Goal: Task Accomplishment & Management: Complete application form

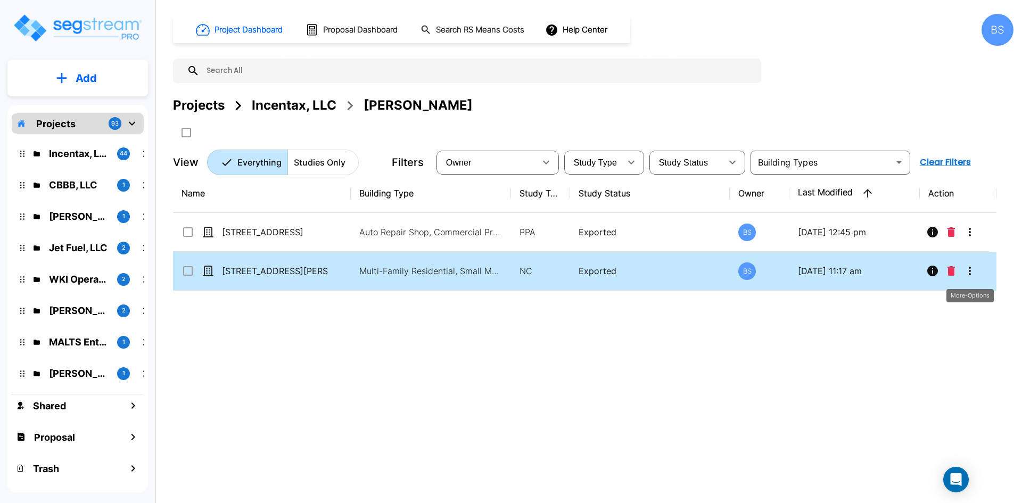
click at [967, 274] on icon "More-Options" at bounding box center [969, 270] width 13 height 13
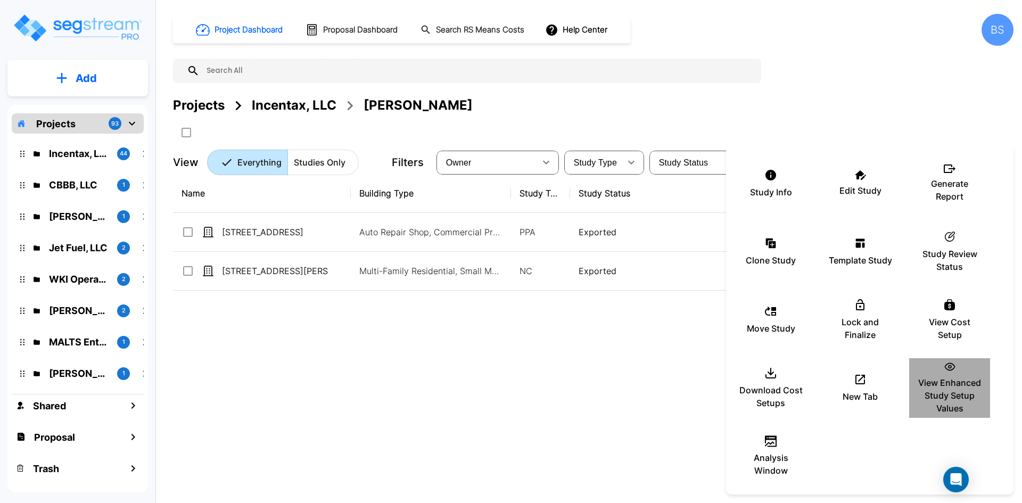
click at [956, 395] on p "View Enhanced Study Setup Values" at bounding box center [949, 395] width 64 height 38
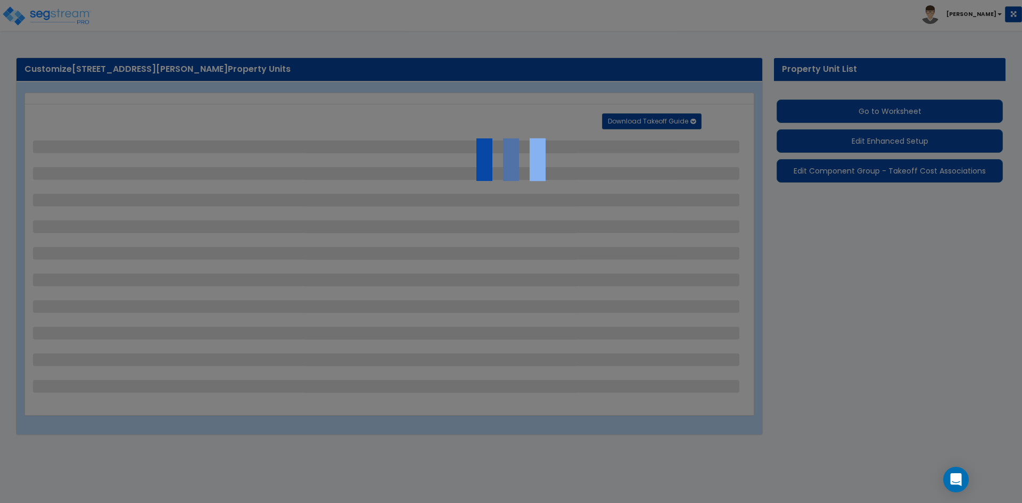
select select "2"
select select "1"
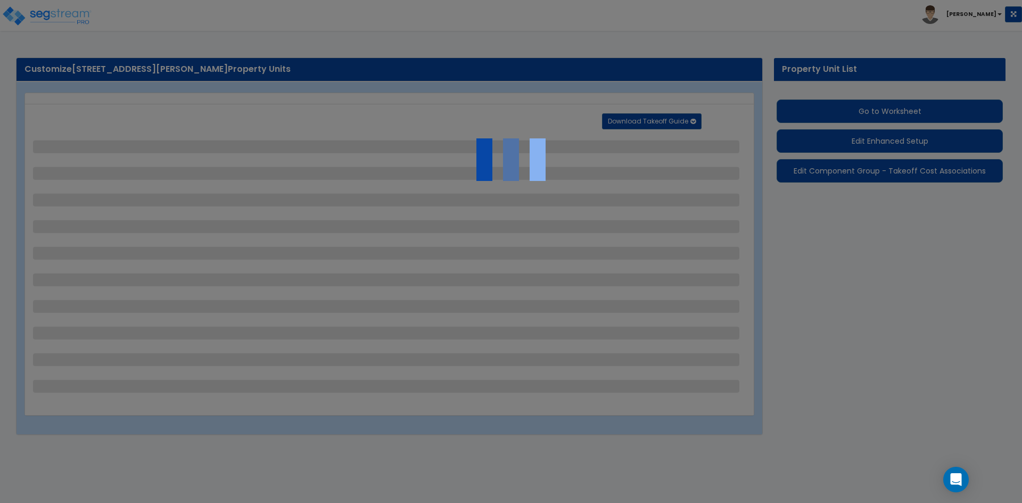
select select "1"
select select "2"
select select "1"
select select "2"
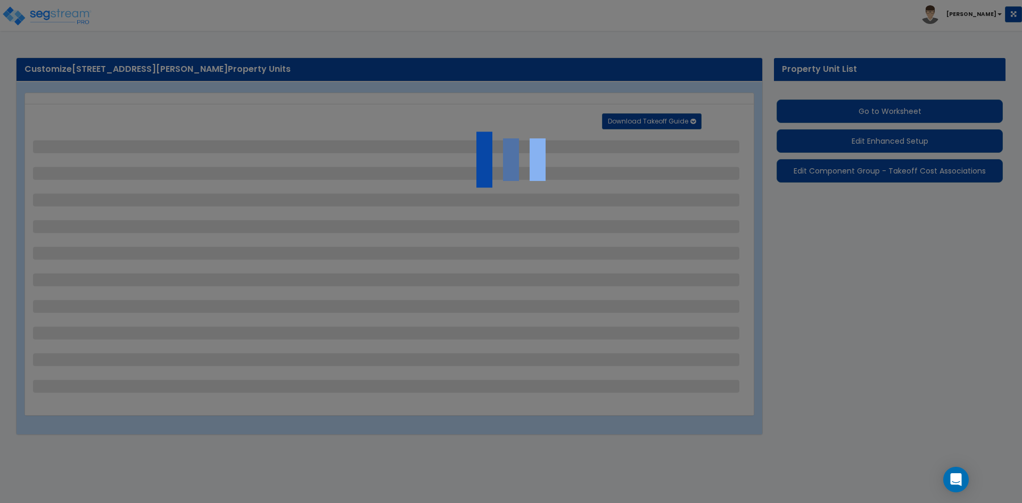
select select "1"
select select "6"
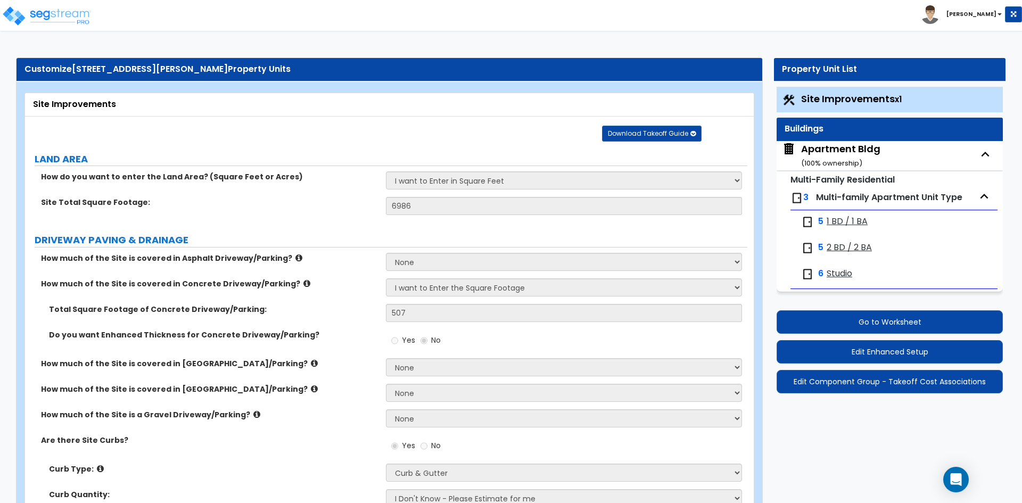
click at [841, 153] on div "Apartment Bldg ( 100 % ownership)" at bounding box center [840, 155] width 79 height 27
select select "1"
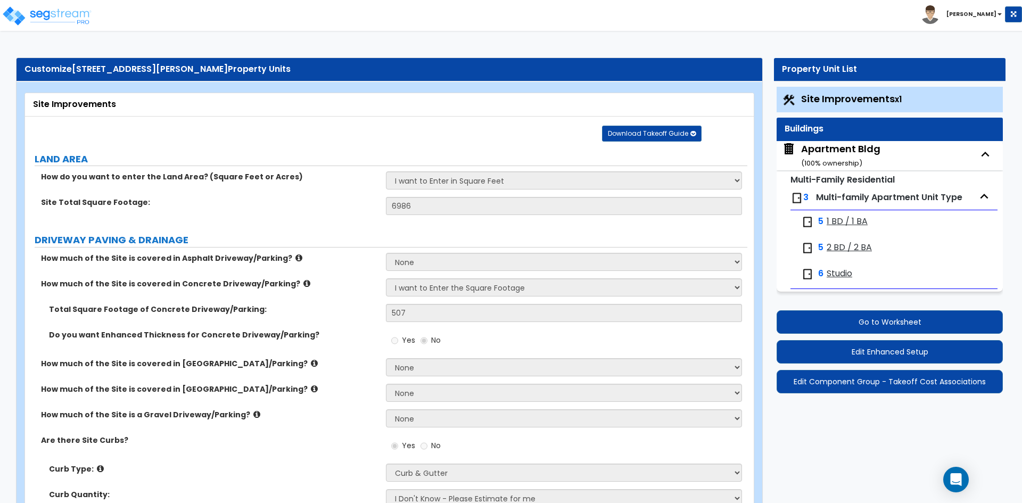
select select "2"
select select "1"
select select "3"
select select "2"
select select "3"
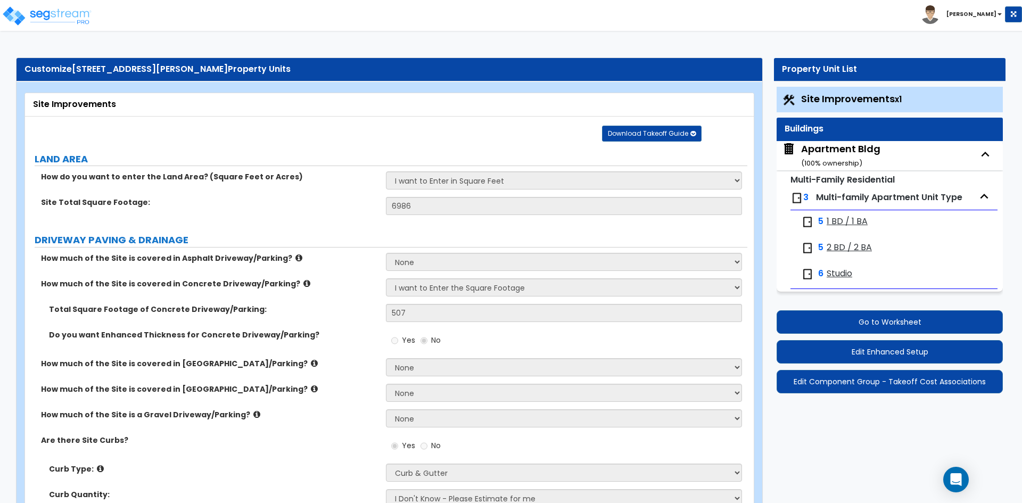
select select "8"
select select "4"
select select "2"
select select "1"
select select "2"
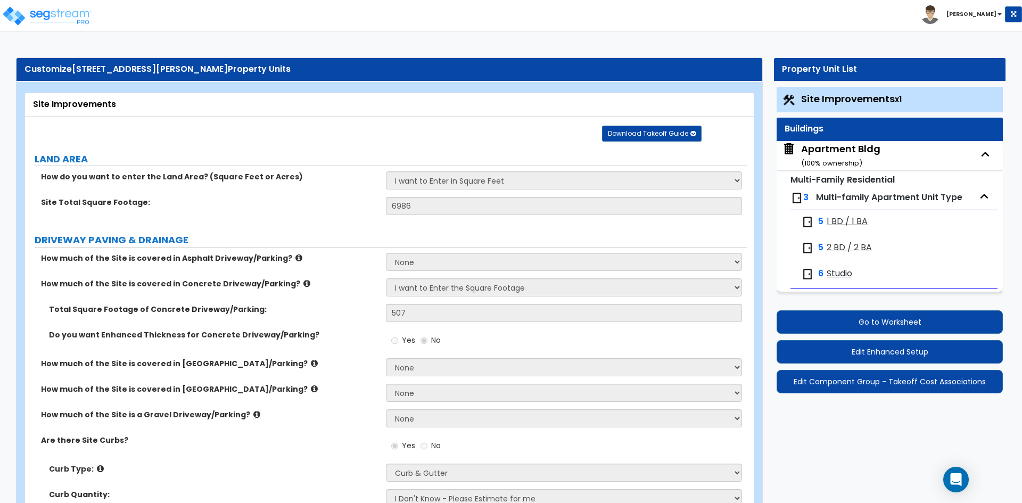
select select "2"
select select "1"
select select "5"
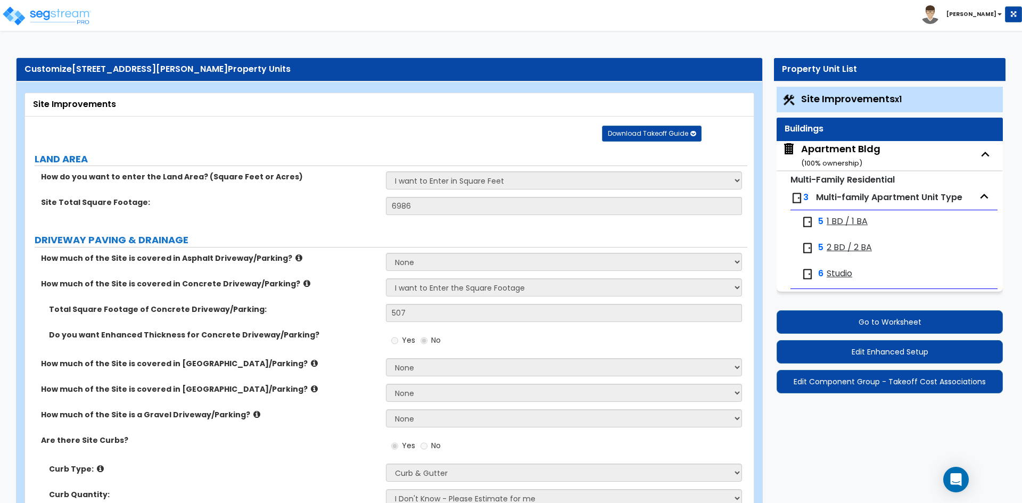
select select "2"
select select "1"
select select "2"
select select "1"
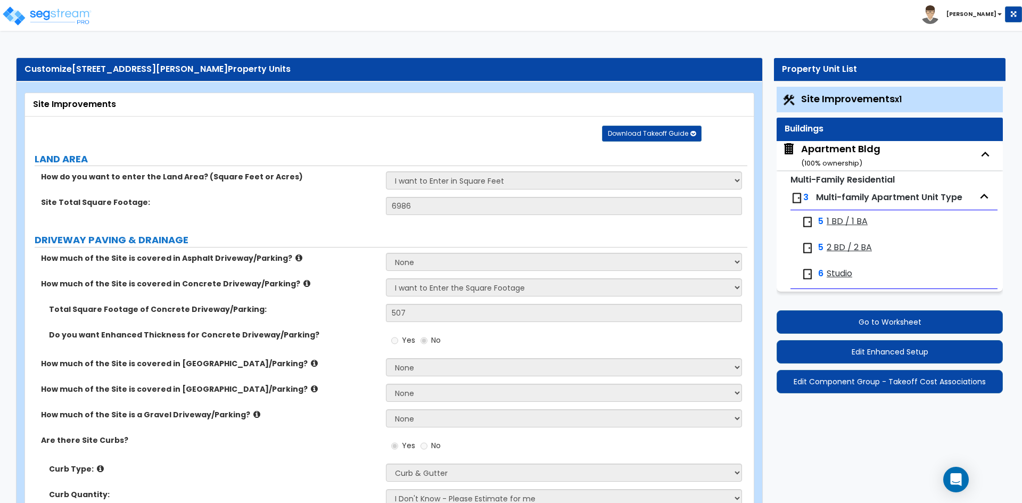
select select "8"
select select "1"
select select "2"
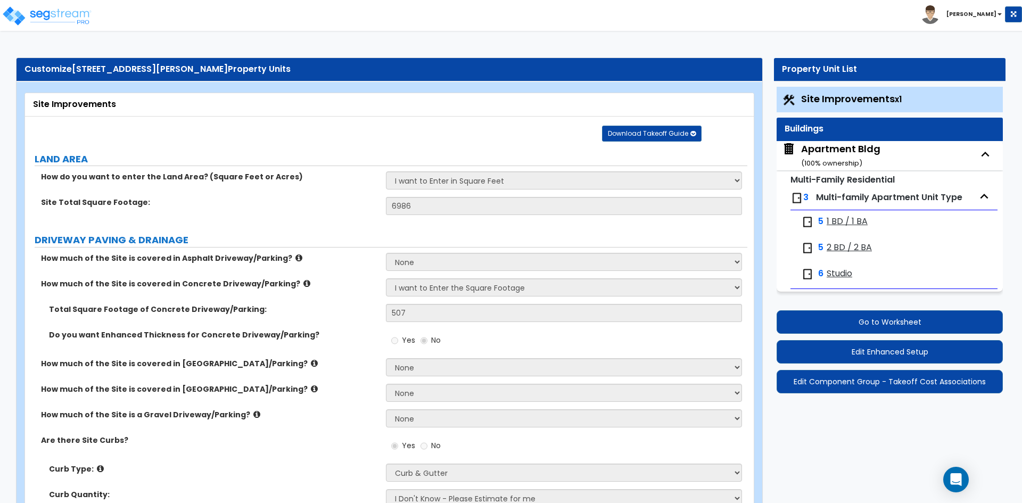
select select "1"
select select "2"
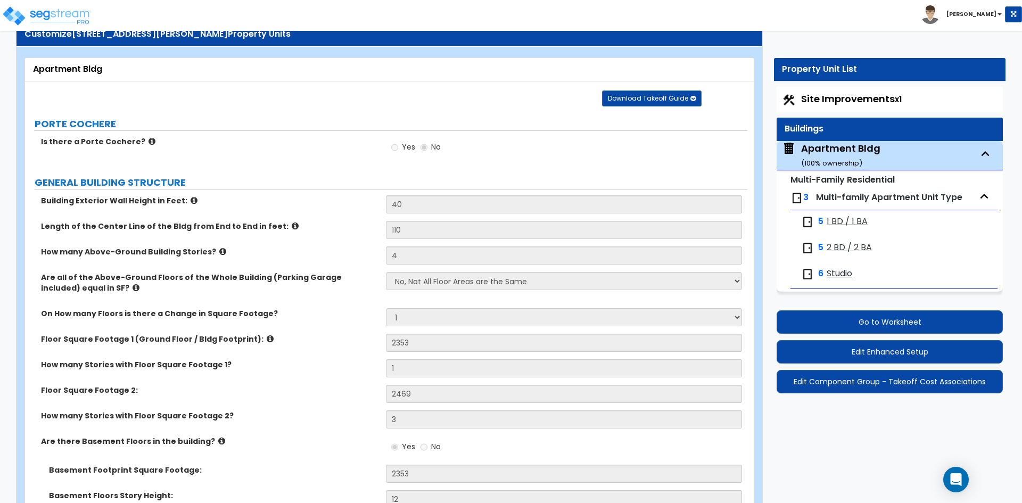
scroll to position [53, 0]
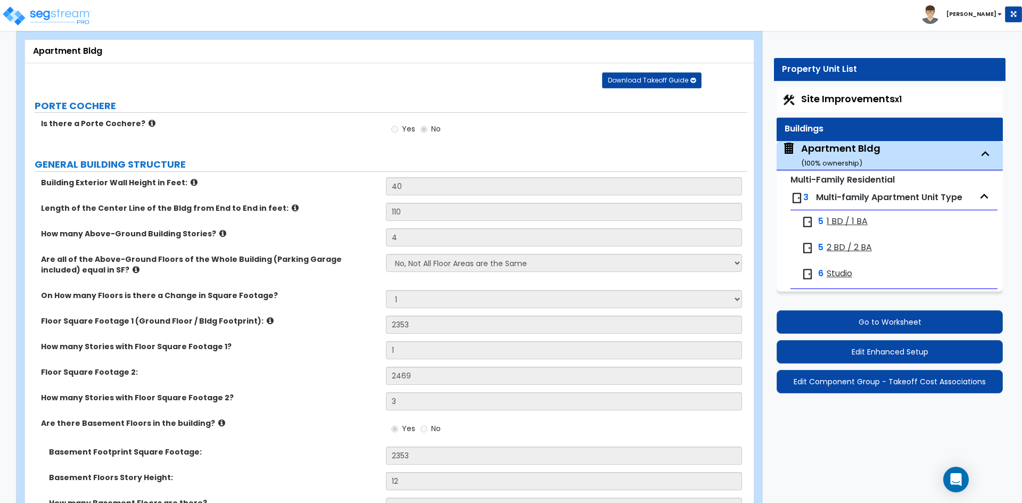
click at [274, 367] on label "Floor Square Footage 2:" at bounding box center [209, 372] width 337 height 11
